Goal: Task Accomplishment & Management: Manage account settings

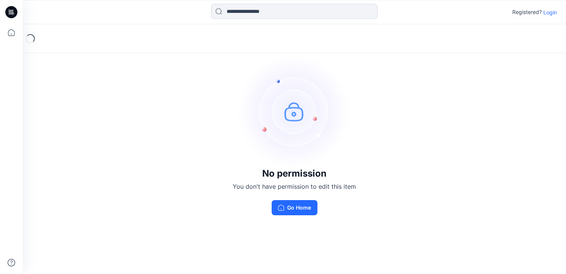
click at [551, 10] on p "Login" at bounding box center [550, 12] width 14 height 8
click at [549, 12] on p "Login" at bounding box center [550, 12] width 14 height 8
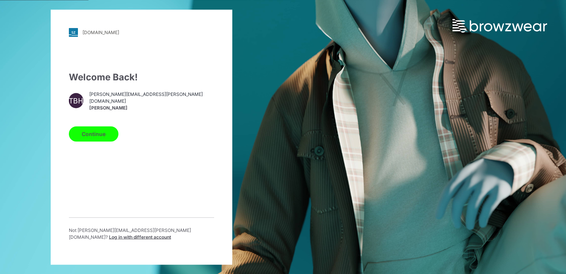
click at [97, 134] on button "Continue" at bounding box center [94, 133] width 50 height 15
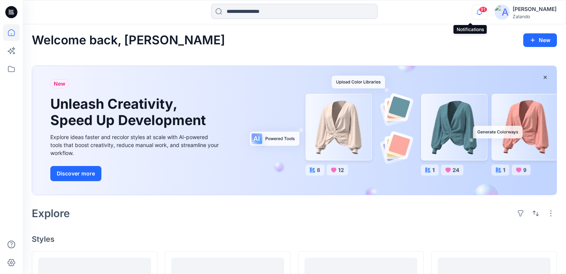
click at [474, 13] on icon "button" at bounding box center [479, 12] width 14 height 15
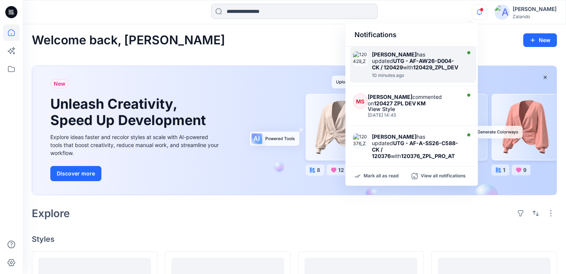
click at [428, 56] on div "[PERSON_NAME] has updated UTG - AF-AW26-D004-CK / 120429 with 120429_ZPL_DEV" at bounding box center [415, 60] width 87 height 19
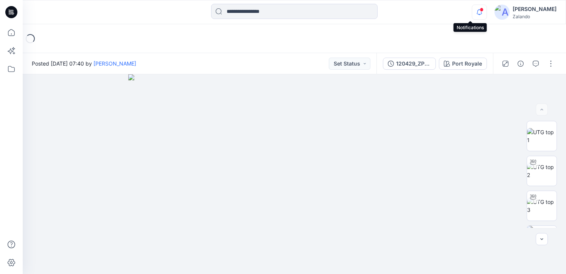
click at [478, 14] on icon "button" at bounding box center [479, 14] width 2 height 1
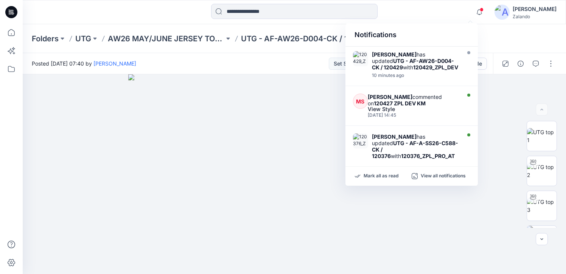
click at [452, 37] on div "Notifications" at bounding box center [412, 34] width 132 height 23
click at [513, 11] on div "[PERSON_NAME]" at bounding box center [535, 9] width 44 height 9
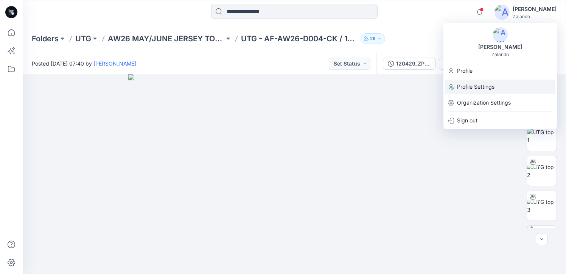
click at [489, 87] on p "Profile Settings" at bounding box center [475, 86] width 37 height 14
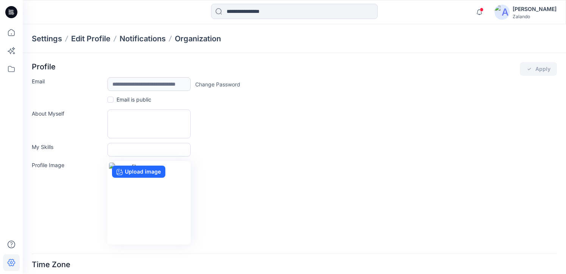
click at [543, 11] on div "[PERSON_NAME]" at bounding box center [535, 9] width 44 height 9
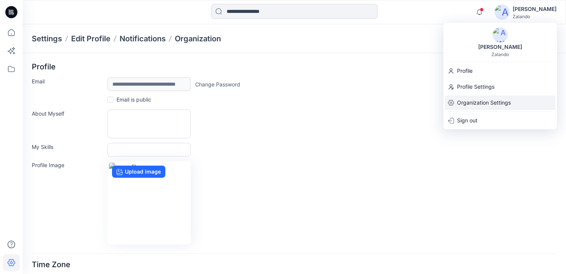
click at [504, 104] on p "Organization Settings" at bounding box center [484, 102] width 54 height 14
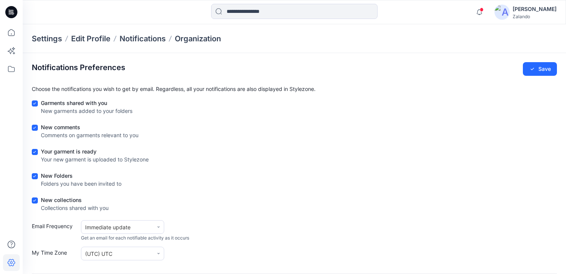
click at [37, 105] on span at bounding box center [35, 103] width 6 height 6
click at [36, 104] on span at bounding box center [35, 103] width 6 height 6
click at [11, 17] on icon at bounding box center [11, 12] width 12 height 12
